Goal: Information Seeking & Learning: Check status

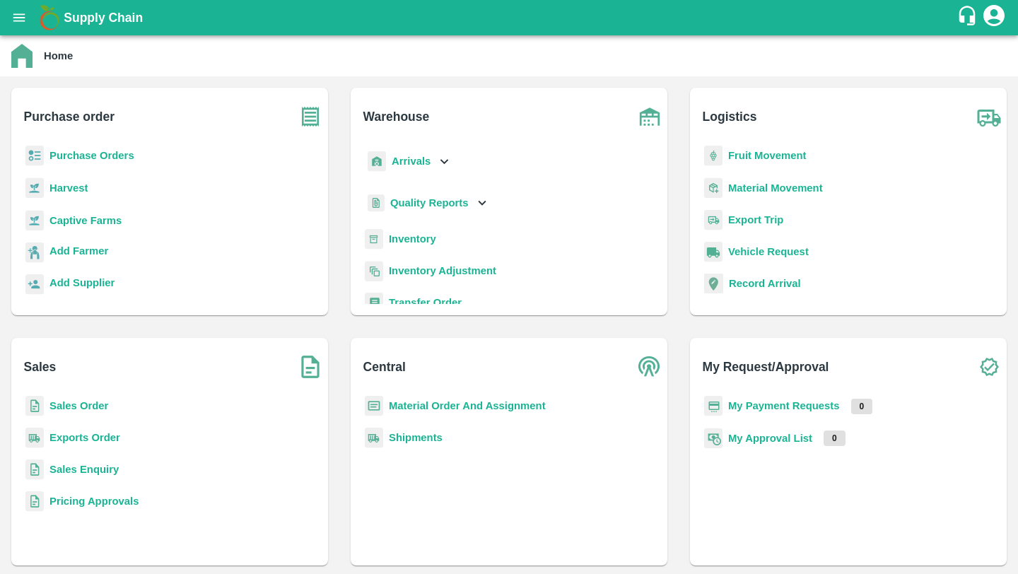
click at [88, 154] on b "Purchase Orders" at bounding box center [91, 155] width 85 height 11
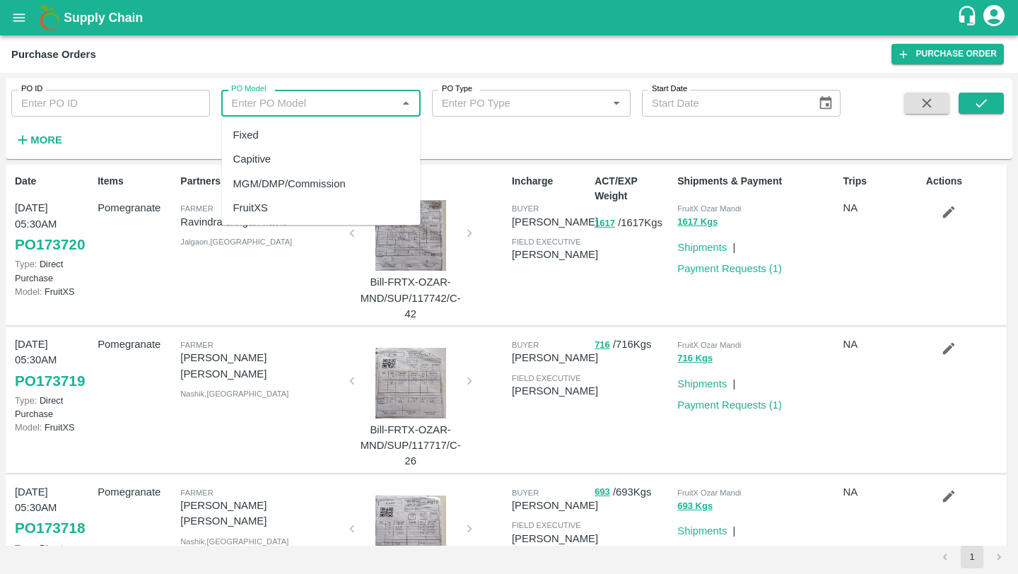
click at [257, 106] on input "PO Model" at bounding box center [308, 103] width 167 height 18
click at [265, 187] on div "MGM/DMP/Commission" at bounding box center [289, 183] width 112 height 16
type input "MGM/DMP/Commission"
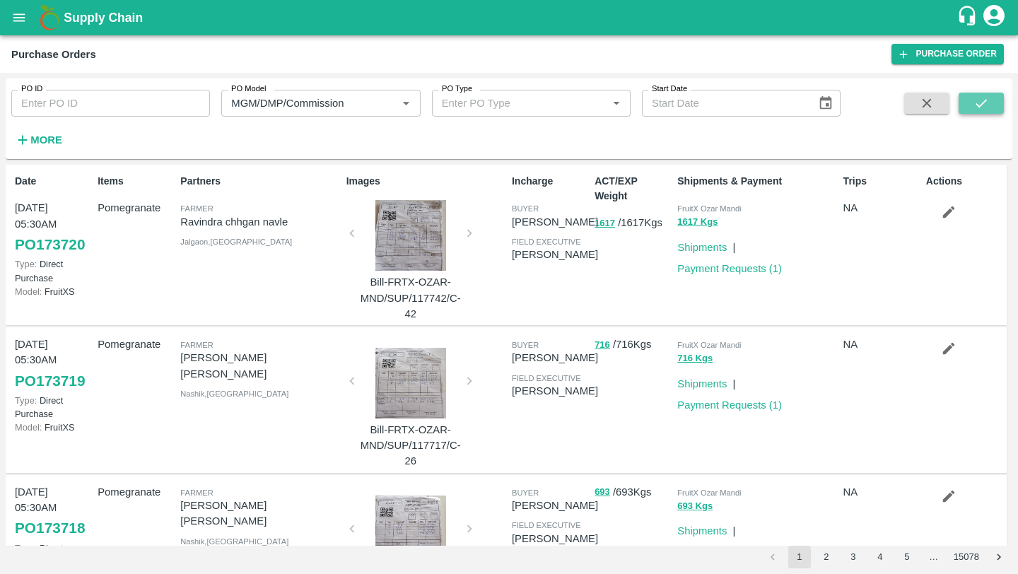
click at [967, 103] on button "submit" at bounding box center [980, 103] width 45 height 21
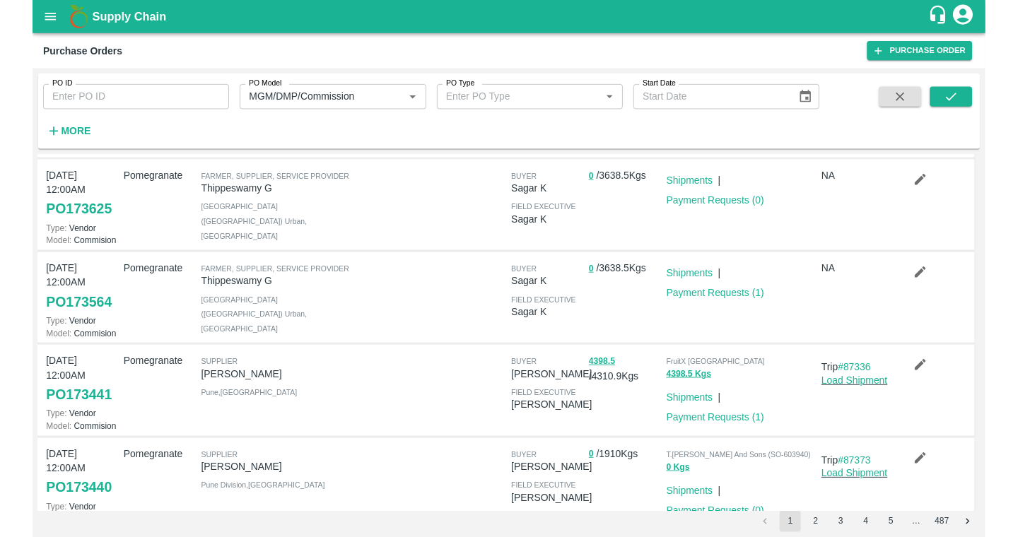
scroll to position [122, 0]
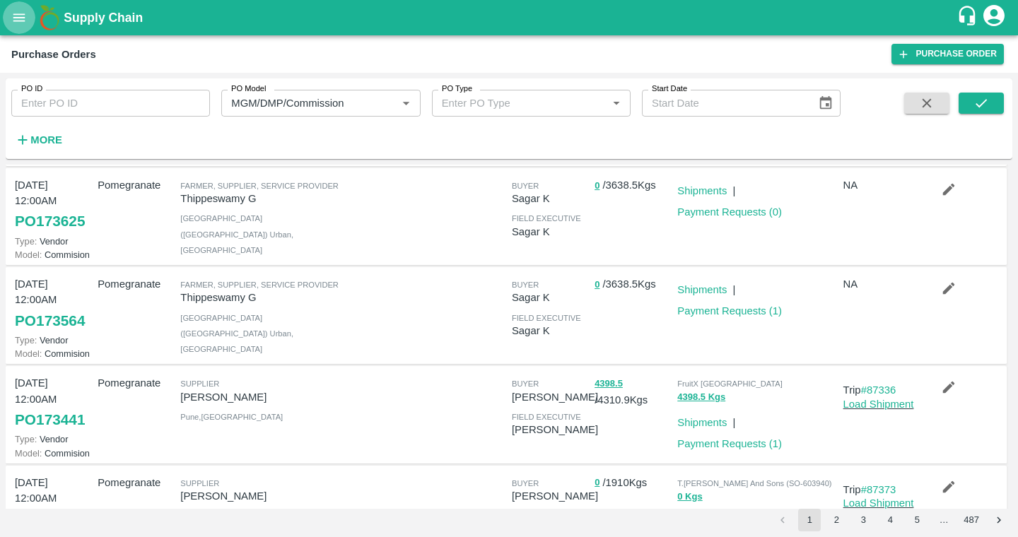
click at [20, 19] on icon "open drawer" at bounding box center [19, 18] width 16 height 16
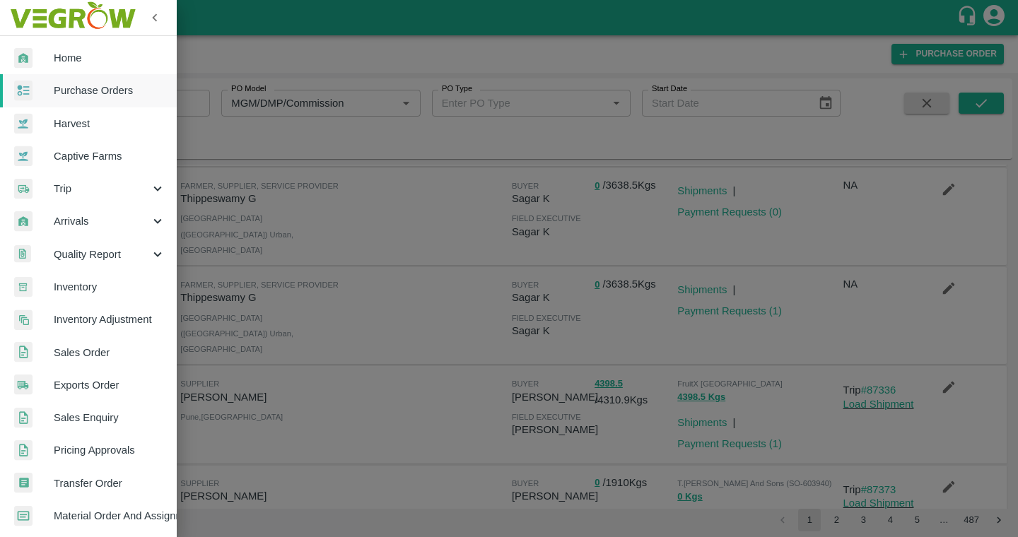
click at [39, 49] on div at bounding box center [34, 58] width 40 height 20
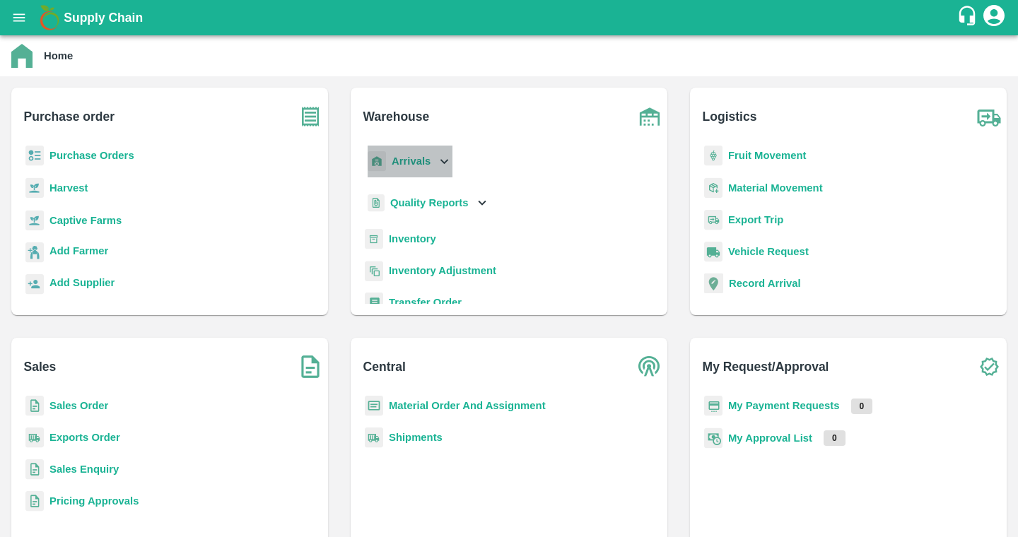
click at [421, 165] on b "Arrivals" at bounding box center [410, 160] width 39 height 11
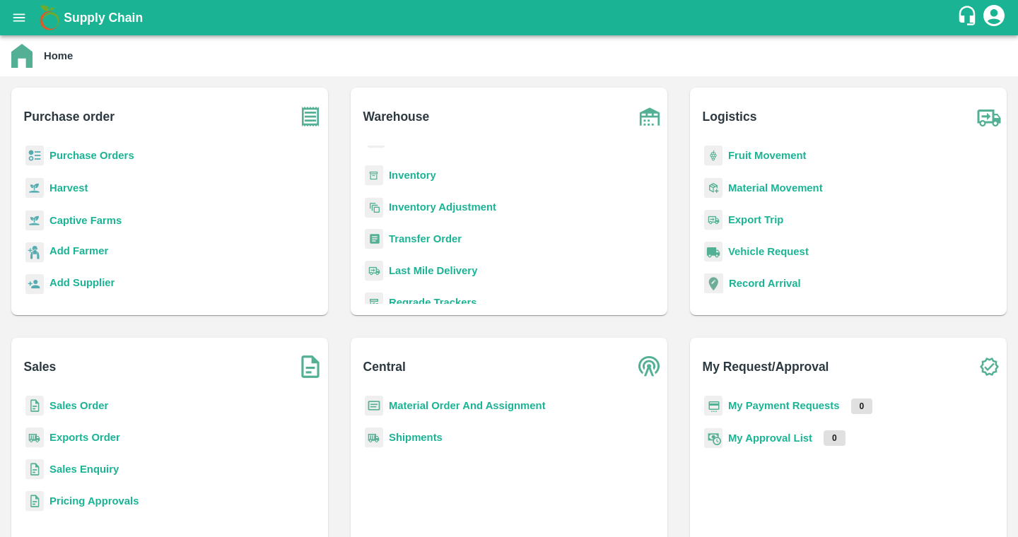
scroll to position [160, 0]
click at [420, 175] on b "Inventory" at bounding box center [412, 176] width 47 height 11
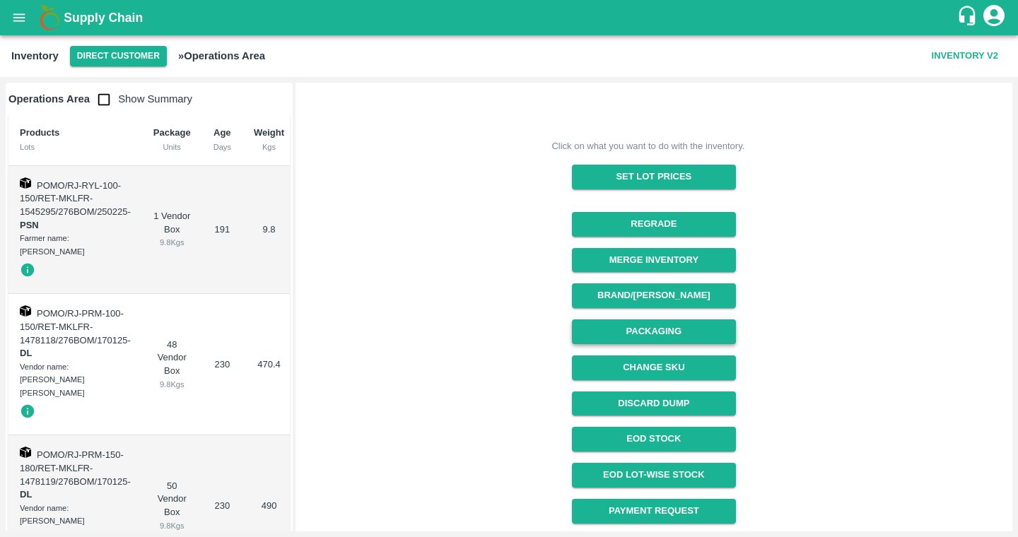
scroll to position [114, 0]
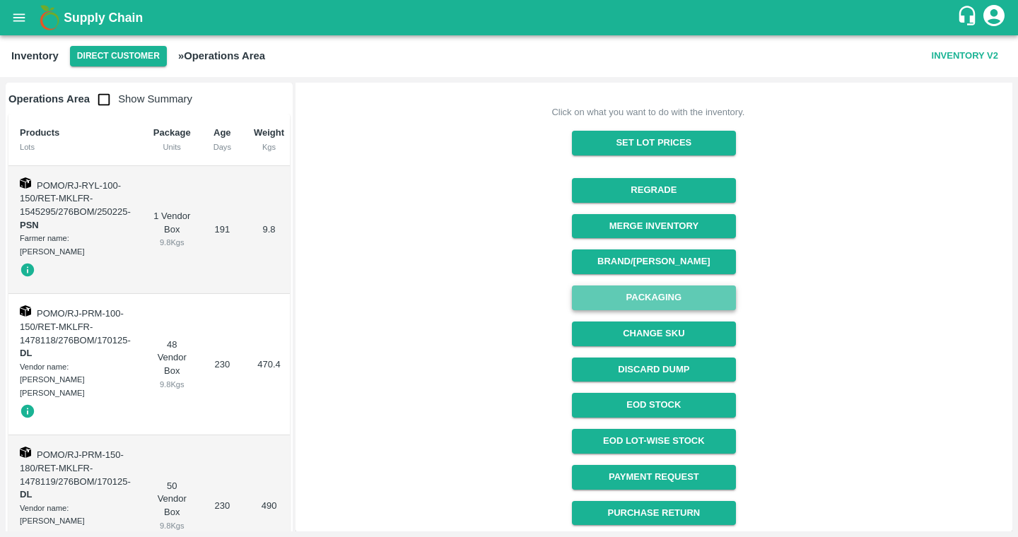
click at [613, 291] on button "Packaging" at bounding box center [653, 297] width 163 height 25
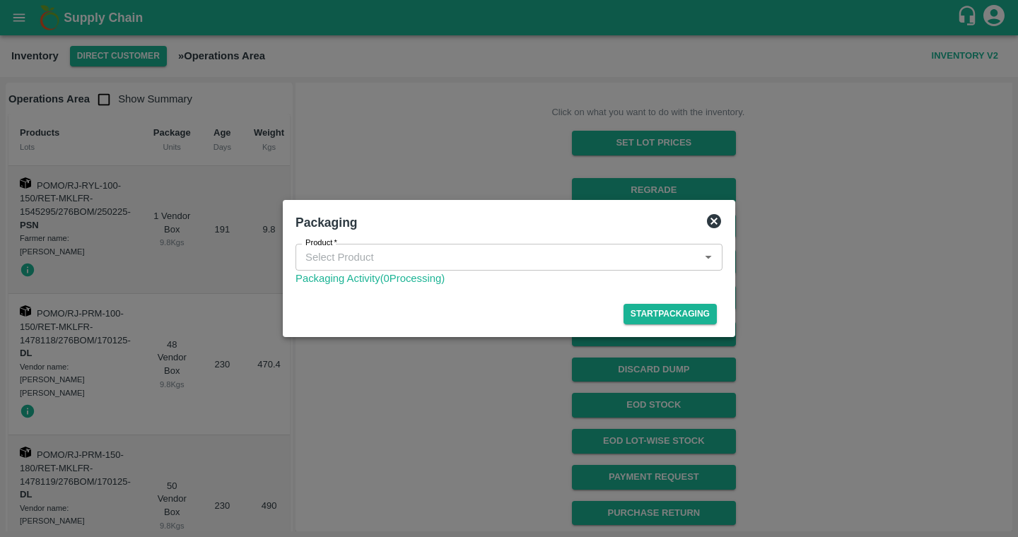
click at [151, 69] on div at bounding box center [509, 268] width 1018 height 537
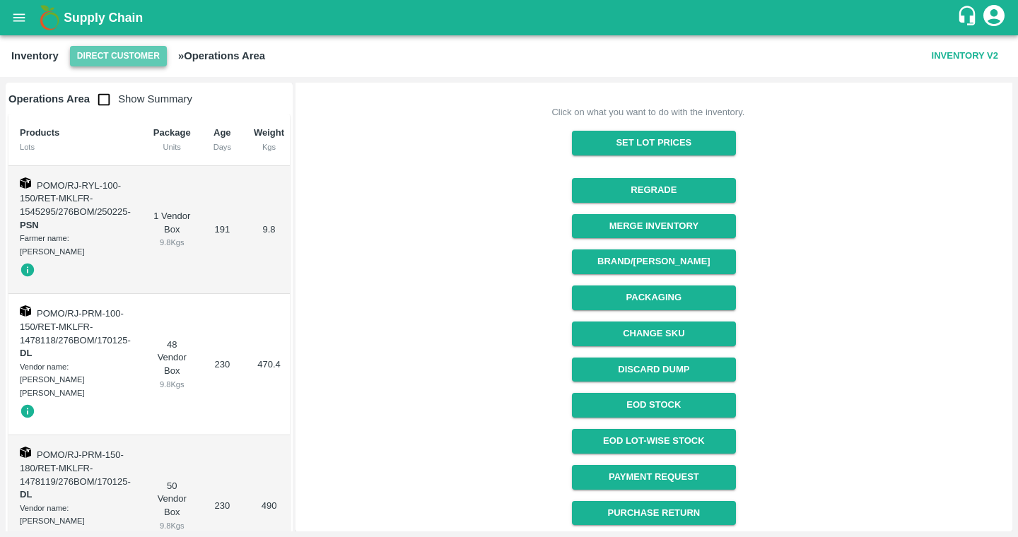
click at [151, 59] on button "Direct Customer" at bounding box center [118, 56] width 97 height 20
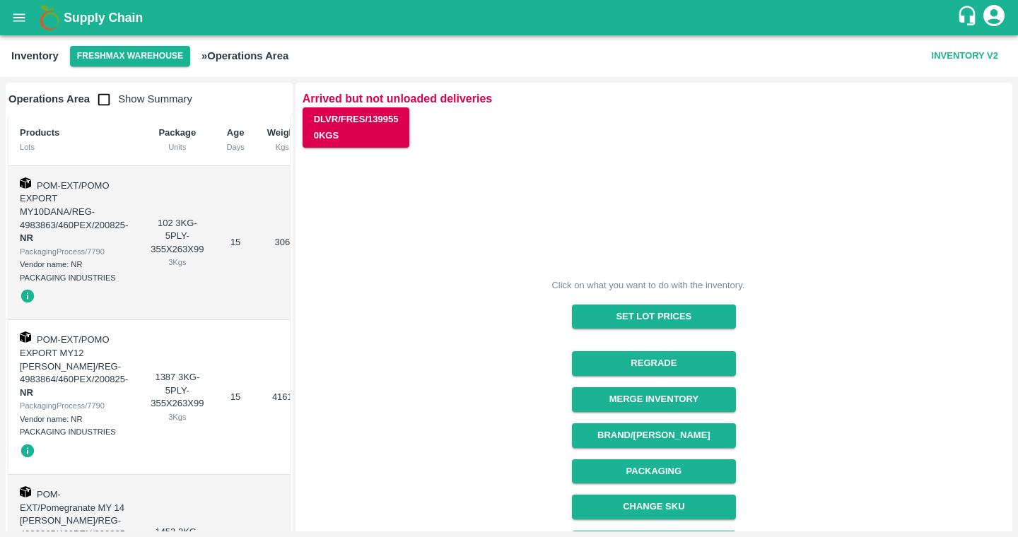
scroll to position [209, 0]
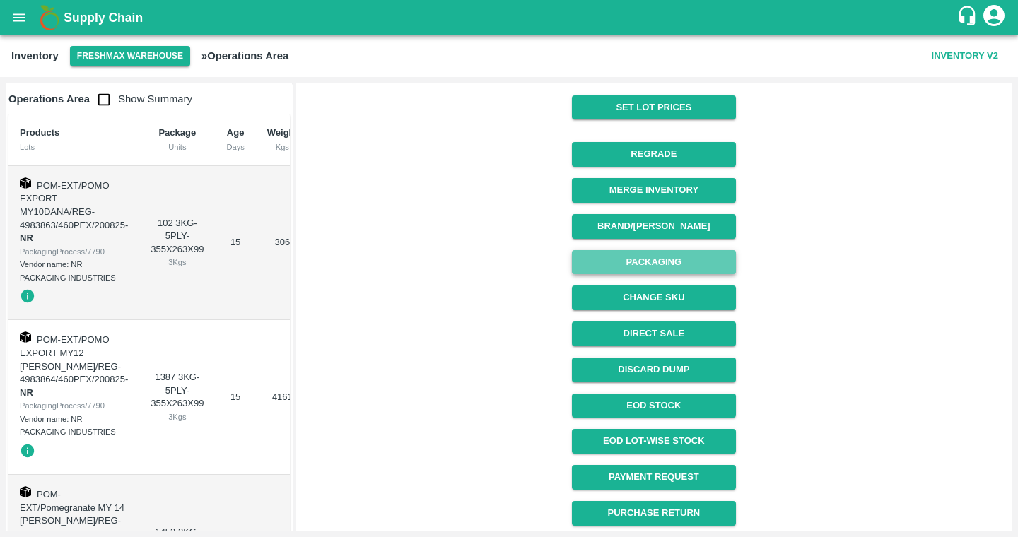
click at [668, 260] on button "Packaging" at bounding box center [653, 262] width 163 height 25
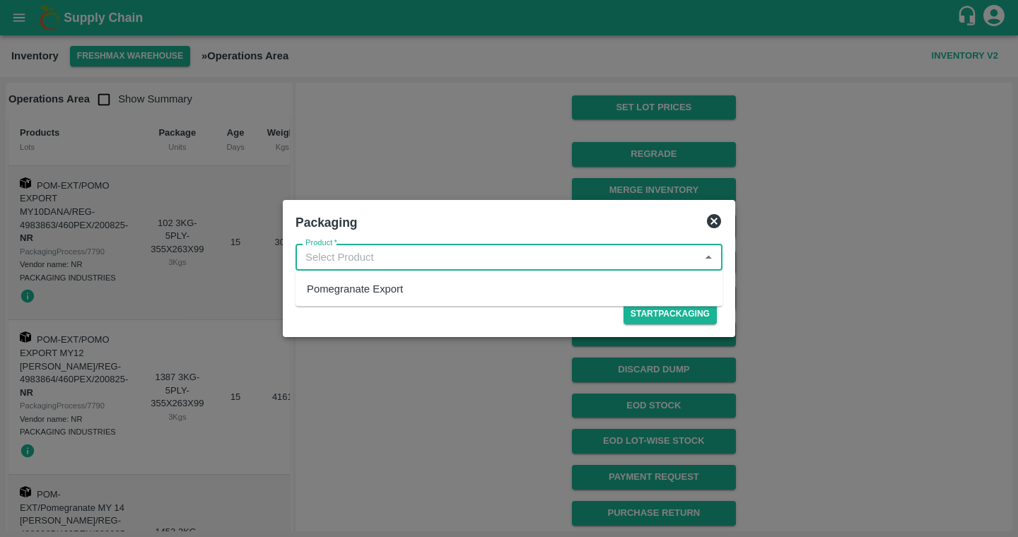
click at [623, 261] on input "Product   *" at bounding box center [497, 257] width 395 height 18
click at [409, 285] on div "Pomegranate Export" at bounding box center [508, 289] width 427 height 24
type input "Pomegranate Export"
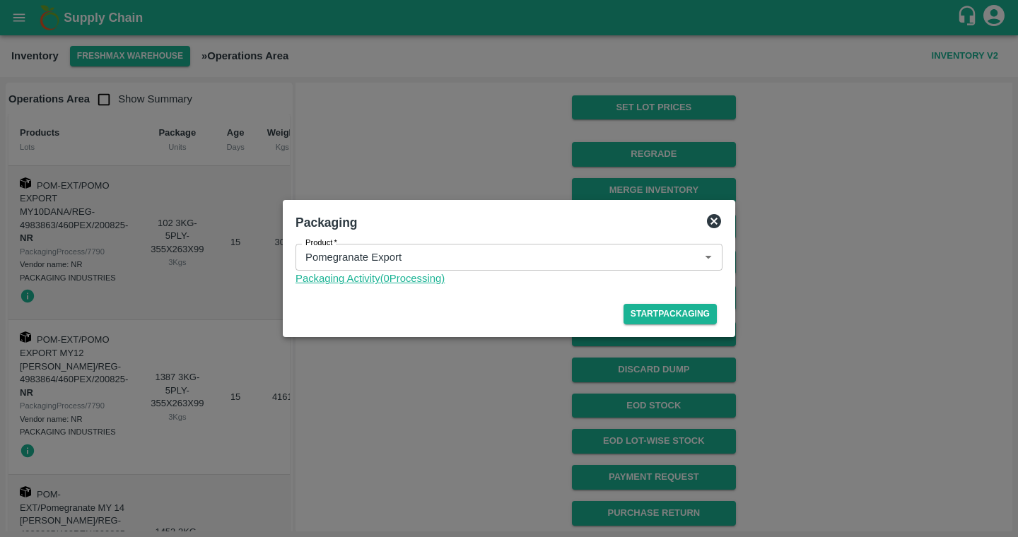
click at [418, 276] on link "Packaging Activity( 0 Processing)" at bounding box center [508, 279] width 427 height 16
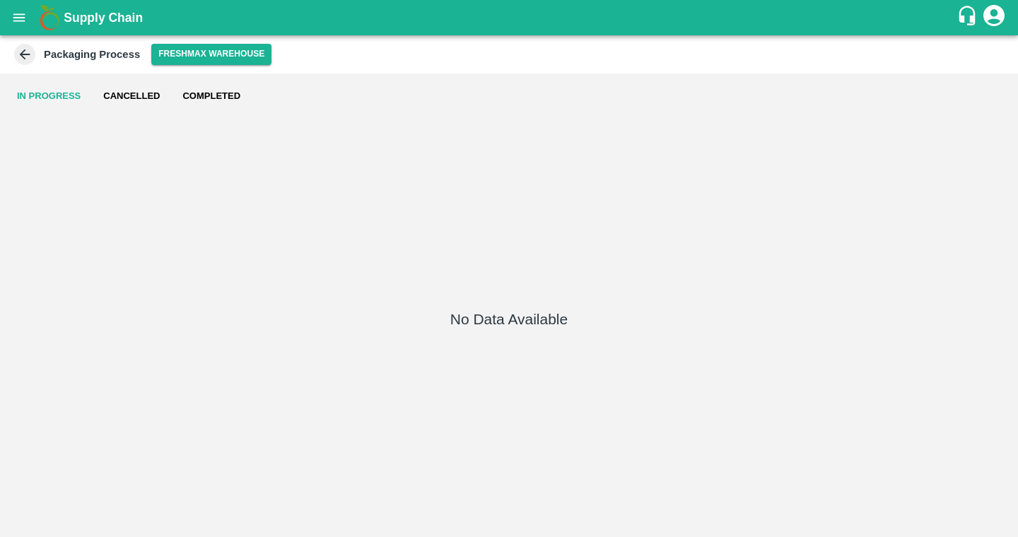
click at [230, 95] on button "Completed" at bounding box center [211, 96] width 81 height 34
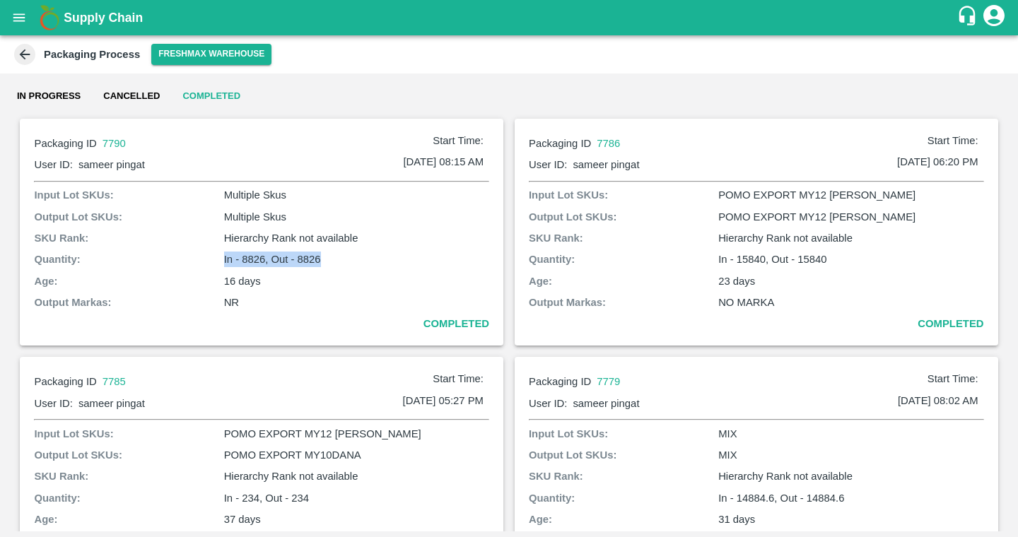
drag, startPoint x: 218, startPoint y: 252, endPoint x: 370, endPoint y: 261, distance: 151.5
click at [370, 261] on div "Input Lot SKUs: Multiple Skus Output Lot SKUs: Multiple Skus SKU Rank: Hierarch…" at bounding box center [261, 259] width 455 height 144
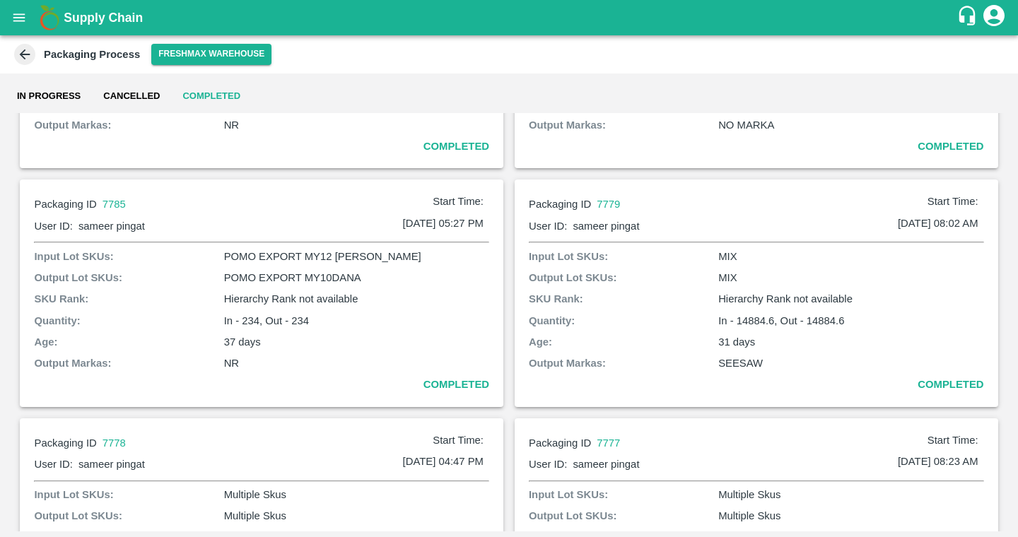
scroll to position [186, 0]
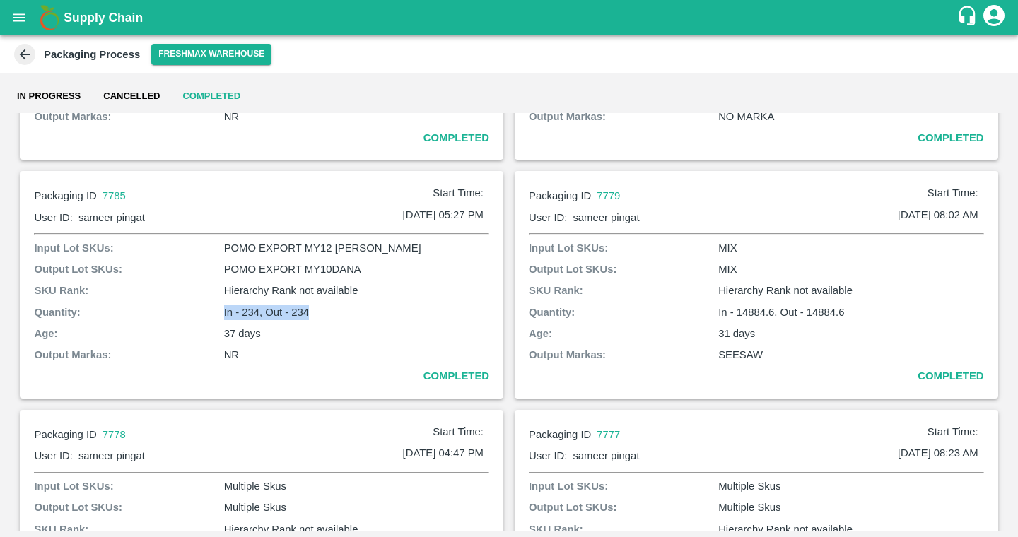
drag, startPoint x: 208, startPoint y: 307, endPoint x: 359, endPoint y: 304, distance: 150.6
click at [363, 305] on div "Input Lot SKUs: POMO EXPORT MY12 [PERSON_NAME] Output Lot SKUs: POMO EXPORT MY1…" at bounding box center [261, 312] width 455 height 144
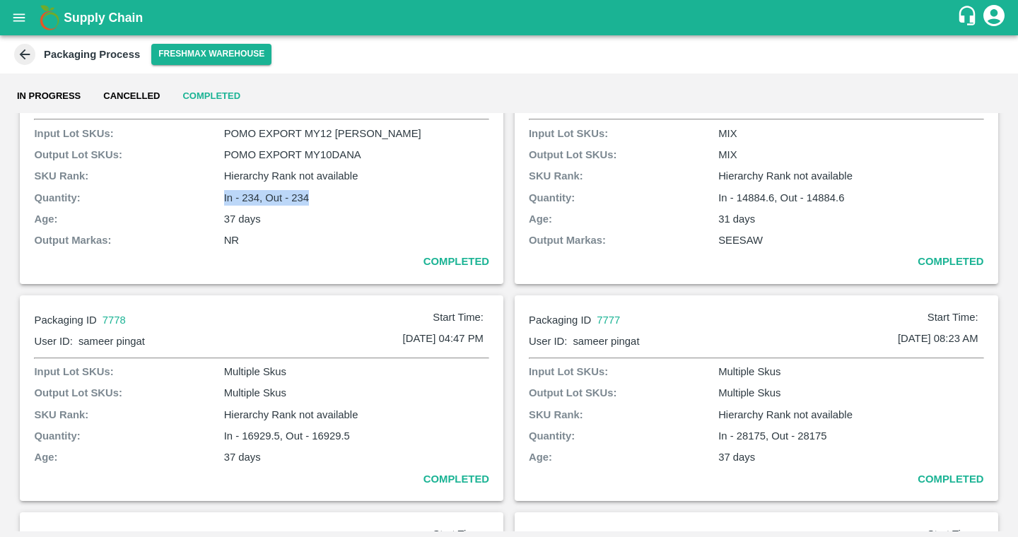
scroll to position [304, 0]
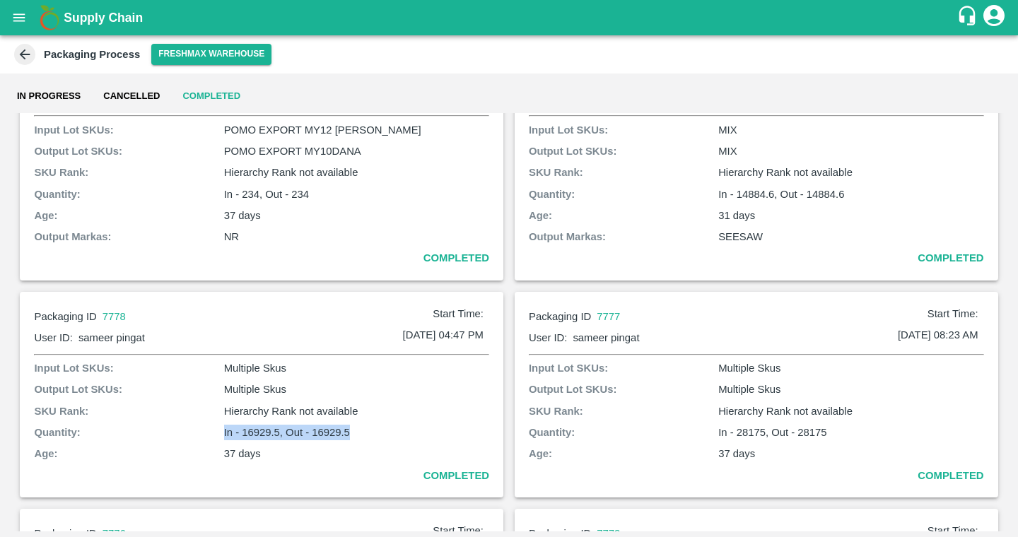
drag, startPoint x: 224, startPoint y: 434, endPoint x: 421, endPoint y: 436, distance: 197.2
click at [423, 433] on p "In - 16929.5, Out - 16929.5" at bounding box center [356, 433] width 265 height 16
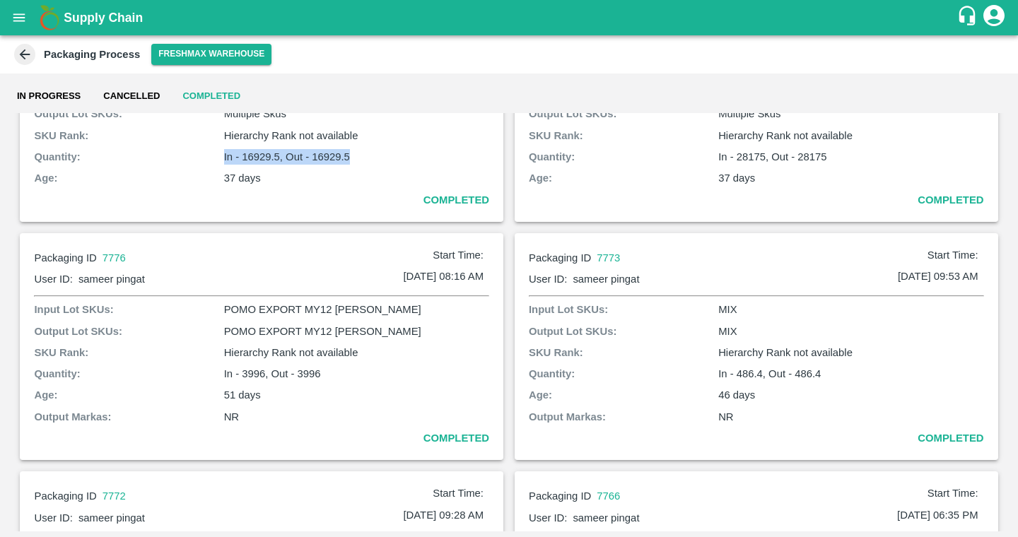
scroll to position [582, 0]
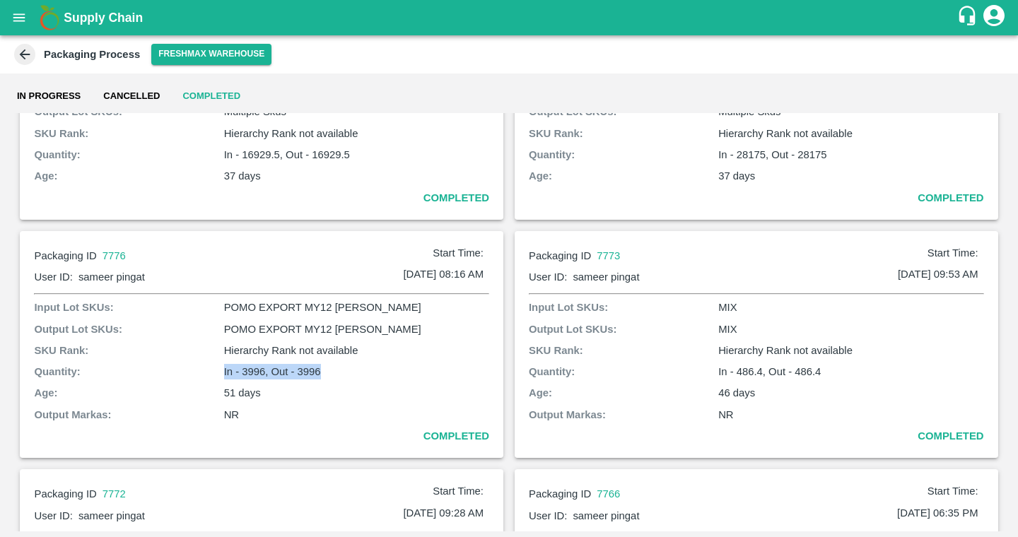
drag, startPoint x: 216, startPoint y: 372, endPoint x: 401, endPoint y: 368, distance: 185.9
click at [403, 367] on div "Input Lot SKUs: POMO EXPORT MY12 [PERSON_NAME] Output Lot SKUs: POMO EXPORT MY1…" at bounding box center [261, 372] width 455 height 144
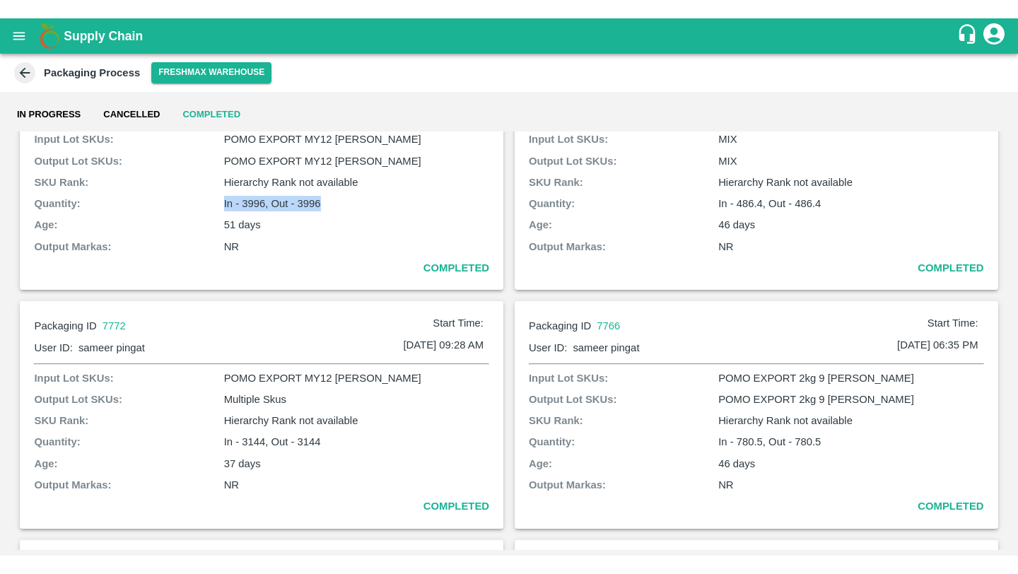
scroll to position [790, 0]
